Goal: Navigation & Orientation: Find specific page/section

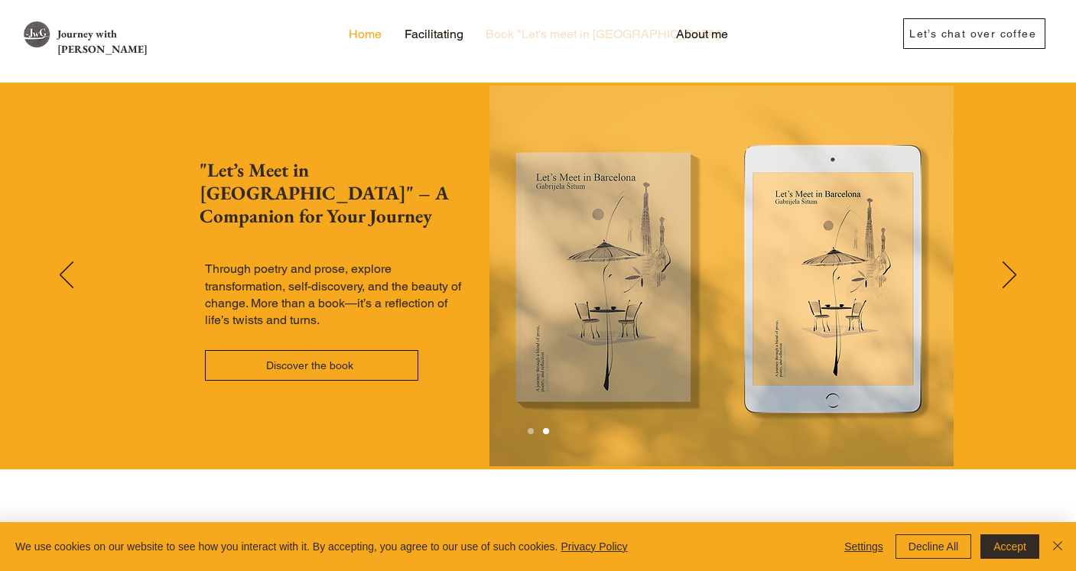
click at [574, 38] on p "Book "Let's meet in [GEOGRAPHIC_DATA]"" at bounding box center [604, 34] width 253 height 23
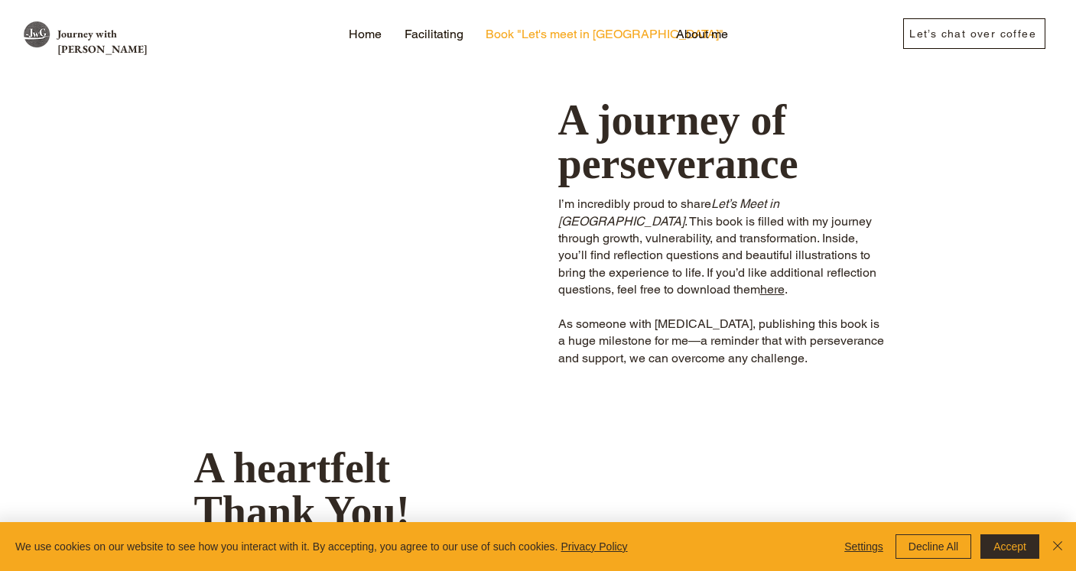
scroll to position [581, 0]
click at [703, 29] on p "About me" at bounding box center [701, 34] width 67 height 23
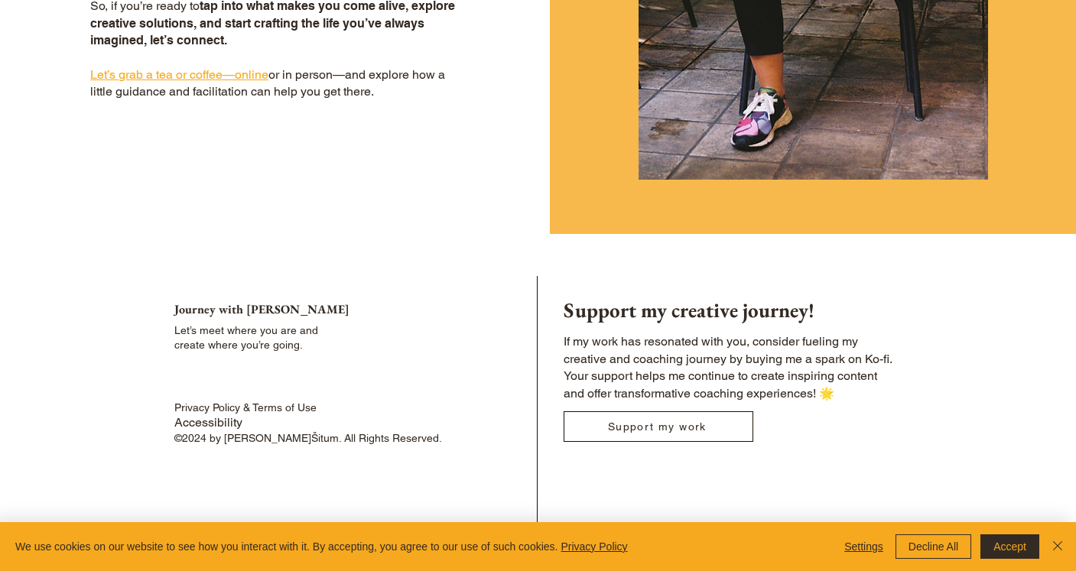
scroll to position [1345, 0]
